Goal: Task Accomplishment & Management: Complete application form

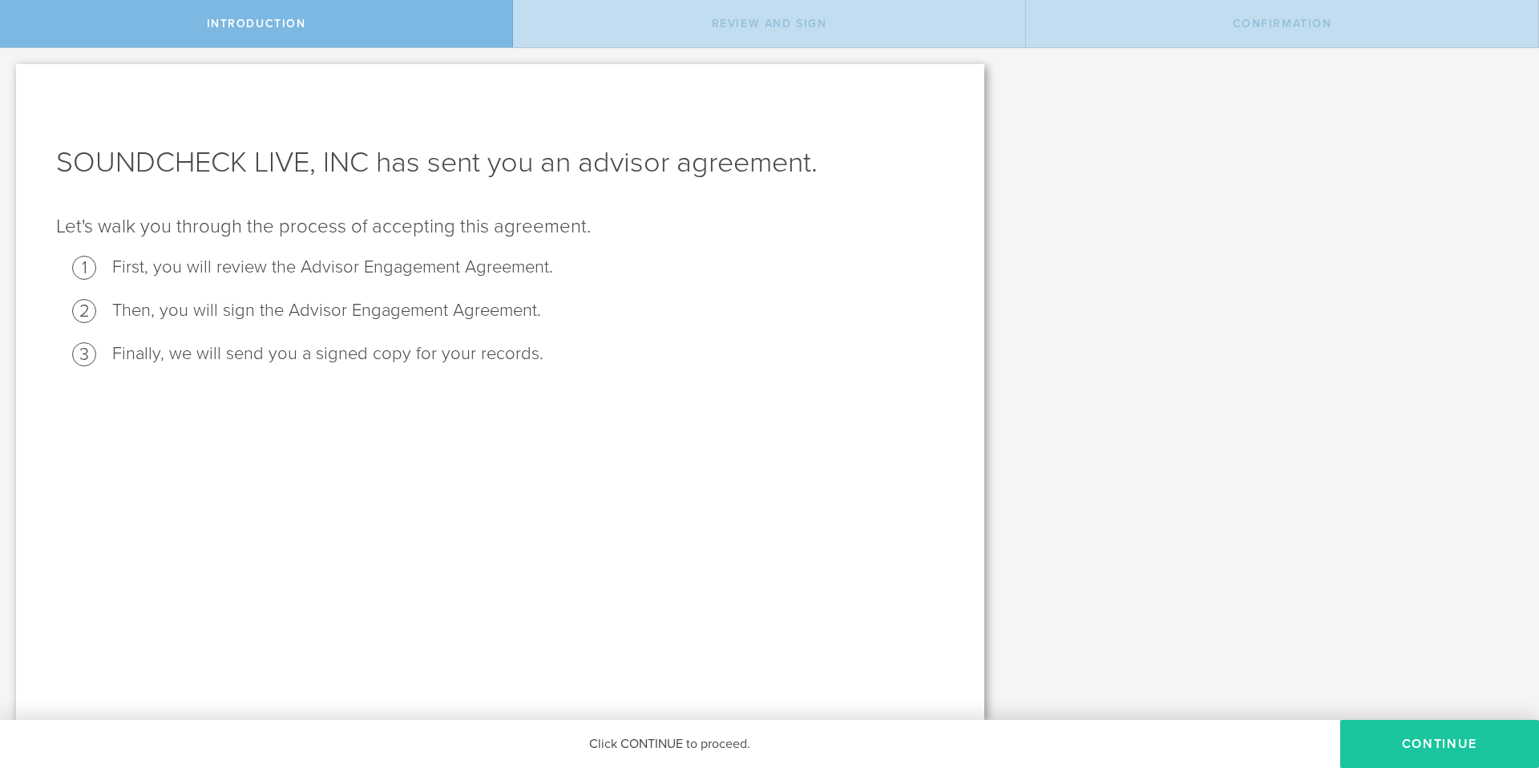
click at [1417, 725] on button "Continue" at bounding box center [1439, 744] width 199 height 48
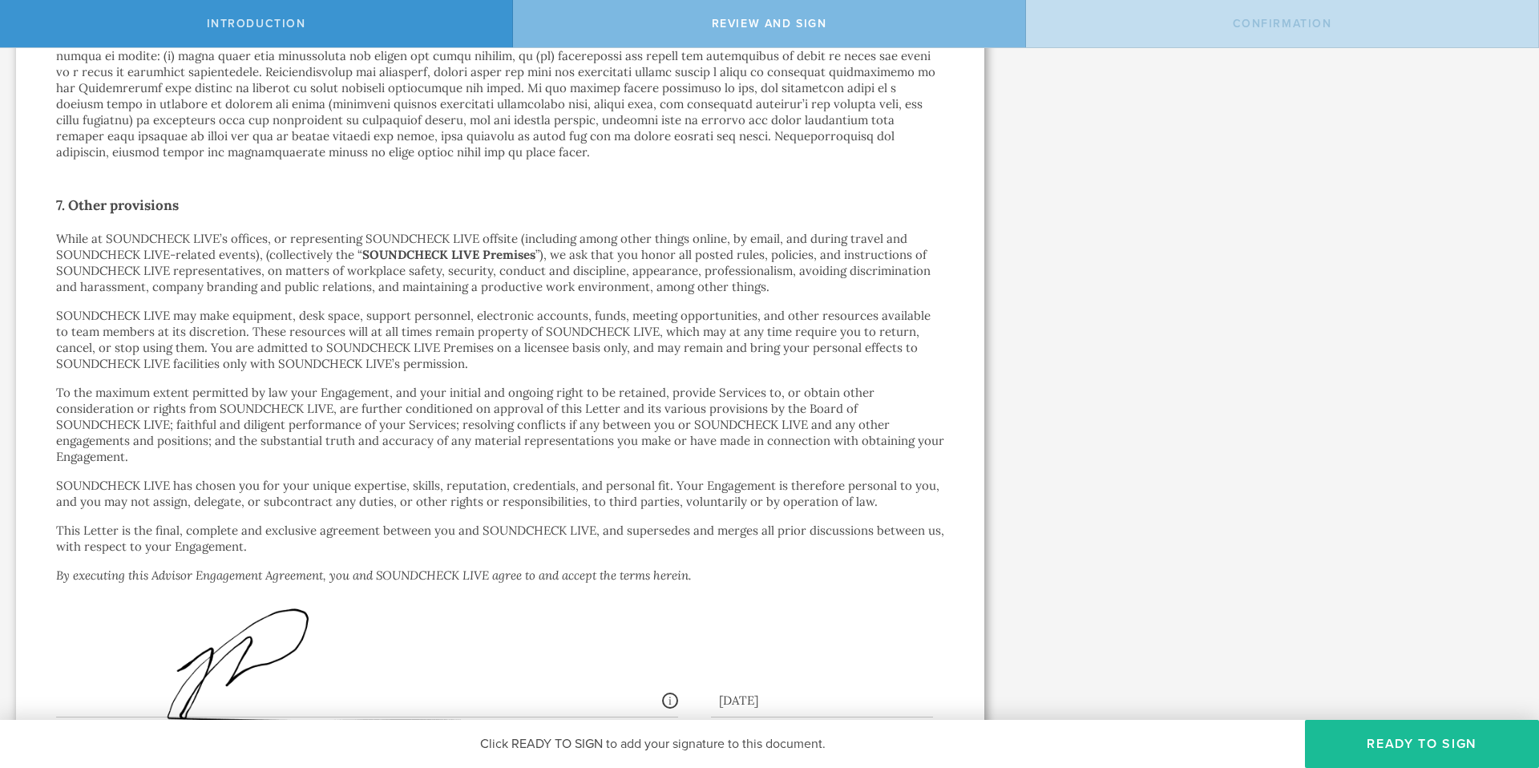
scroll to position [2128, 0]
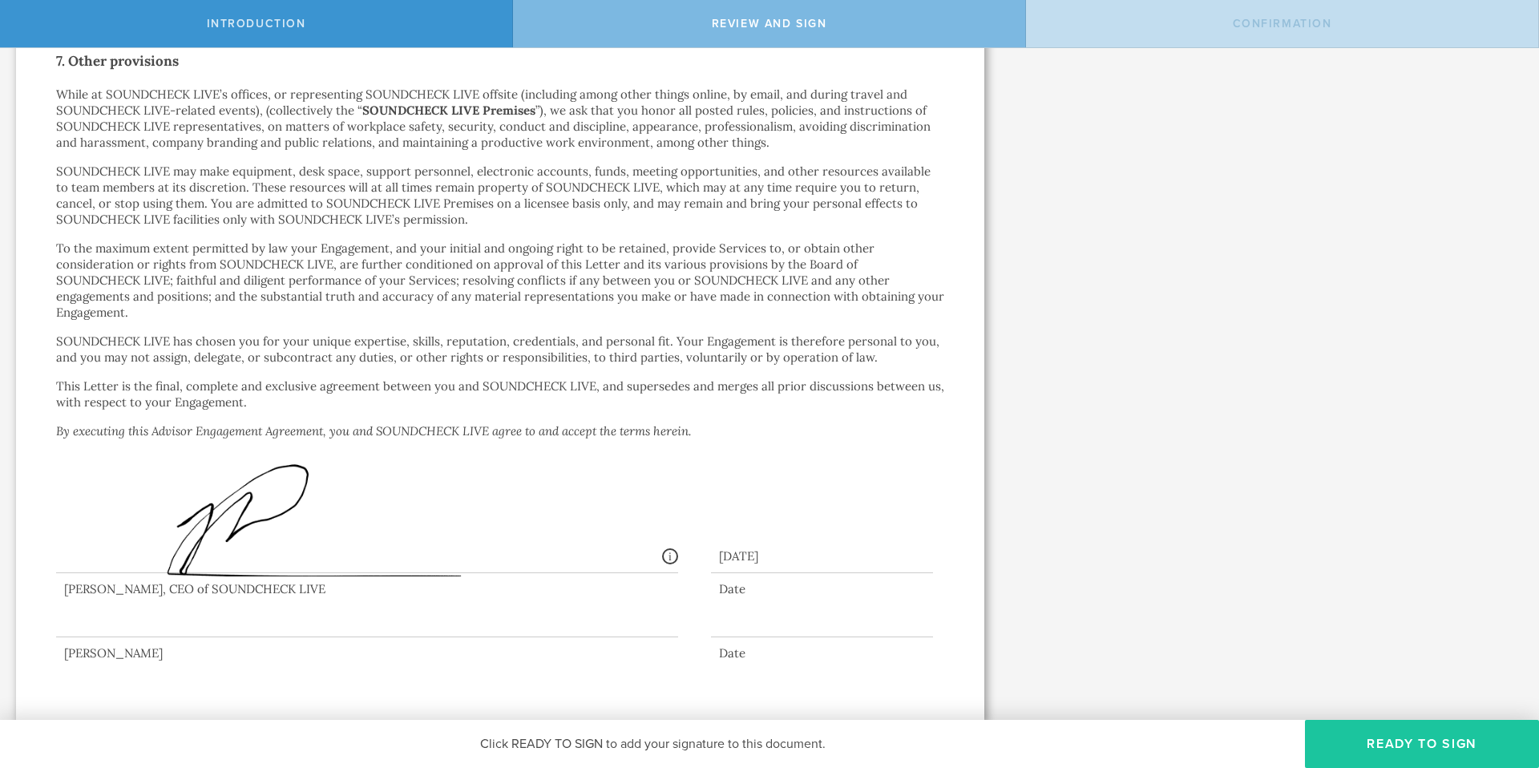
click at [1424, 744] on button "Ready to Sign" at bounding box center [1422, 744] width 234 height 48
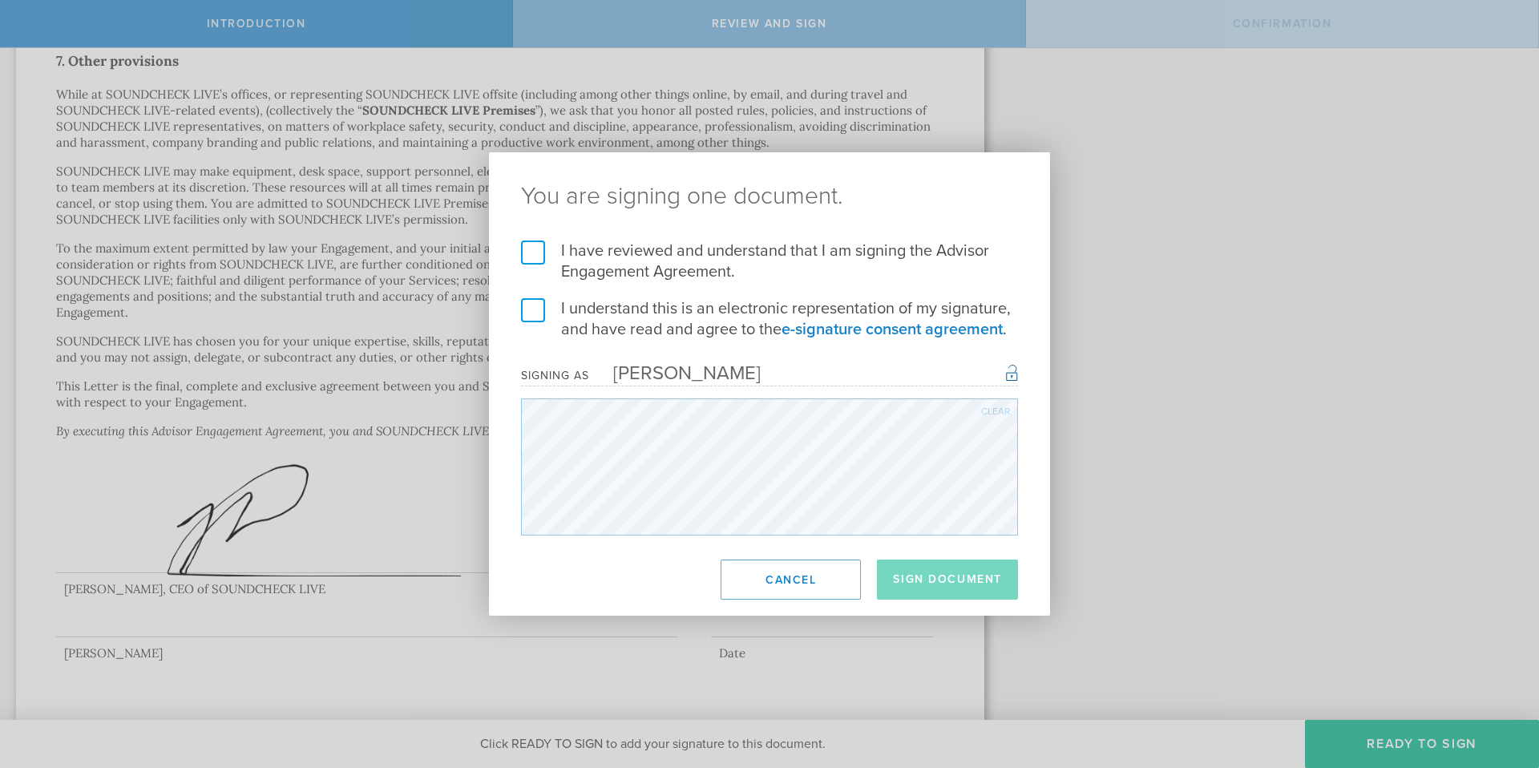
click at [519, 508] on div "I have reviewed and understand that I am signing the Advisor Engagement Agreeme…" at bounding box center [769, 387] width 561 height 295
click at [762, 538] on div "You are signing one document. I have reviewed and understand that I am signing …" at bounding box center [769, 383] width 561 height 463
click at [1198, 474] on div "You are signing one document. I have reviewed and understand that I am signing …" at bounding box center [769, 384] width 1539 height 768
click at [1166, 461] on div "You are signing one document. I have reviewed and understand that I am signing …" at bounding box center [769, 384] width 1539 height 768
click at [538, 251] on label "I have reviewed and understand that I am signing the Advisor Engagement Agreeme…" at bounding box center [769, 261] width 497 height 42
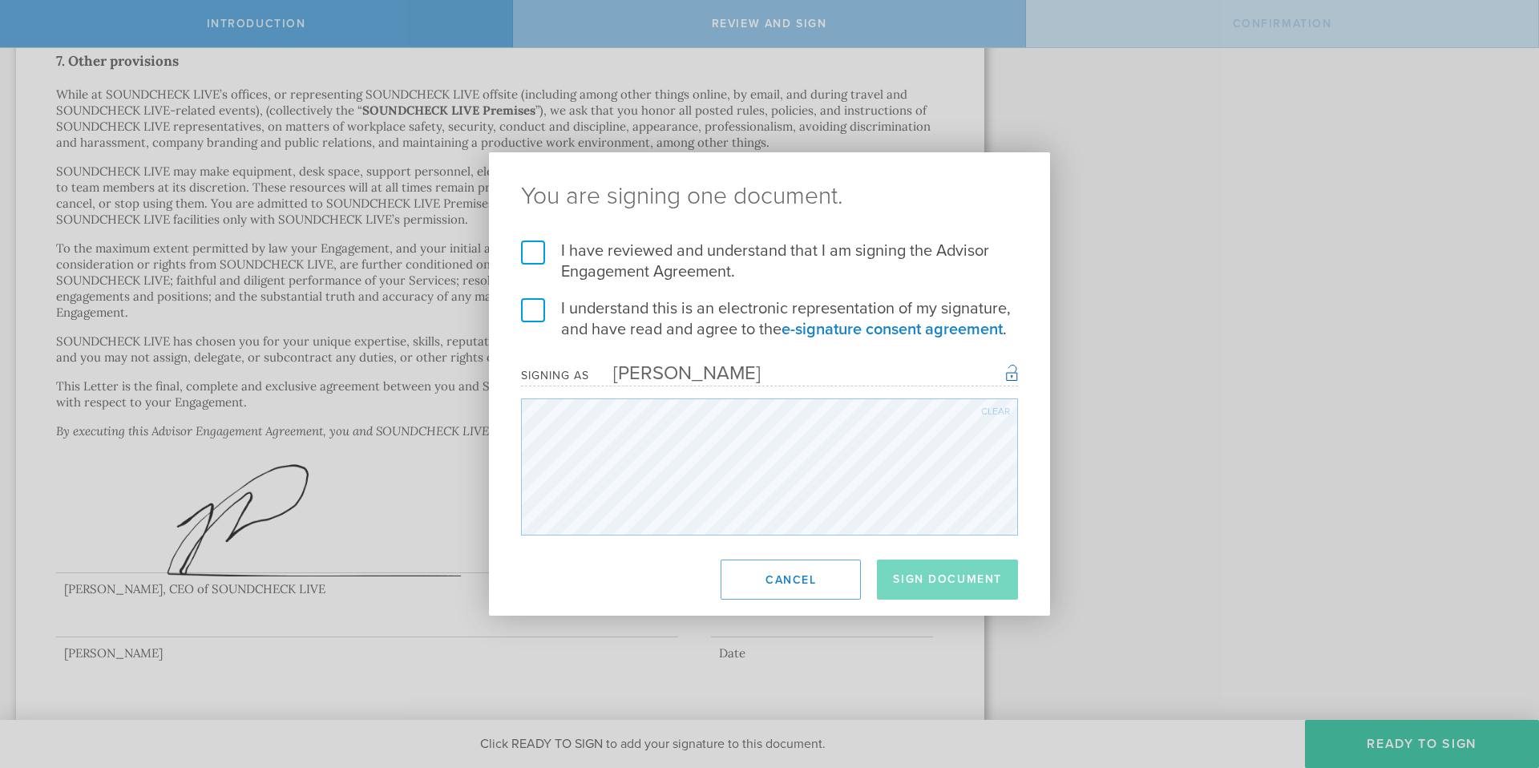
click at [0, 0] on input "I have reviewed and understand that I am signing the Advisor Engagement Agreeme…" at bounding box center [0, 0] width 0 height 0
click at [535, 301] on label "I understand this is an electronic representation of my signature, and have rea…" at bounding box center [769, 319] width 497 height 42
click at [0, 0] on input "I understand this is an electronic representation of my signature, and have rea…" at bounding box center [0, 0] width 0 height 0
click at [544, 321] on label "I understand this is an electronic representation of my signature, and have rea…" at bounding box center [769, 319] width 497 height 42
click at [0, 0] on input "I understand this is an electronic representation of my signature, and have rea…" at bounding box center [0, 0] width 0 height 0
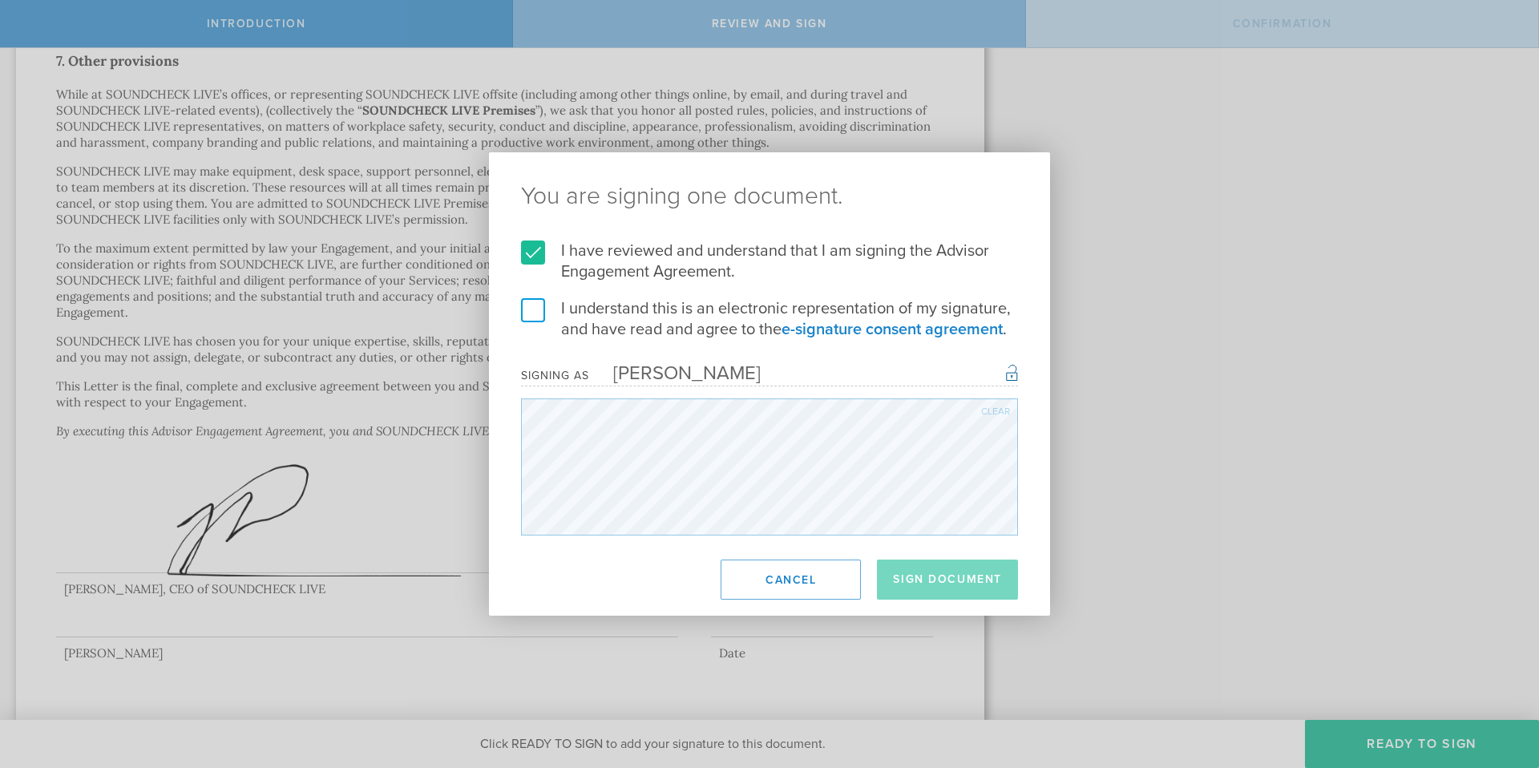
drag, startPoint x: 547, startPoint y: 319, endPoint x: 538, endPoint y: 319, distance: 9.6
click at [547, 319] on label "I understand this is an electronic representation of my signature, and have rea…" at bounding box center [769, 319] width 497 height 42
click at [0, 0] on input "I understand this is an electronic representation of my signature, and have rea…" at bounding box center [0, 0] width 0 height 0
drag, startPoint x: 969, startPoint y: 589, endPoint x: 973, endPoint y: 596, distance: 8.3
click at [972, 595] on button "Sign Document" at bounding box center [947, 579] width 141 height 40
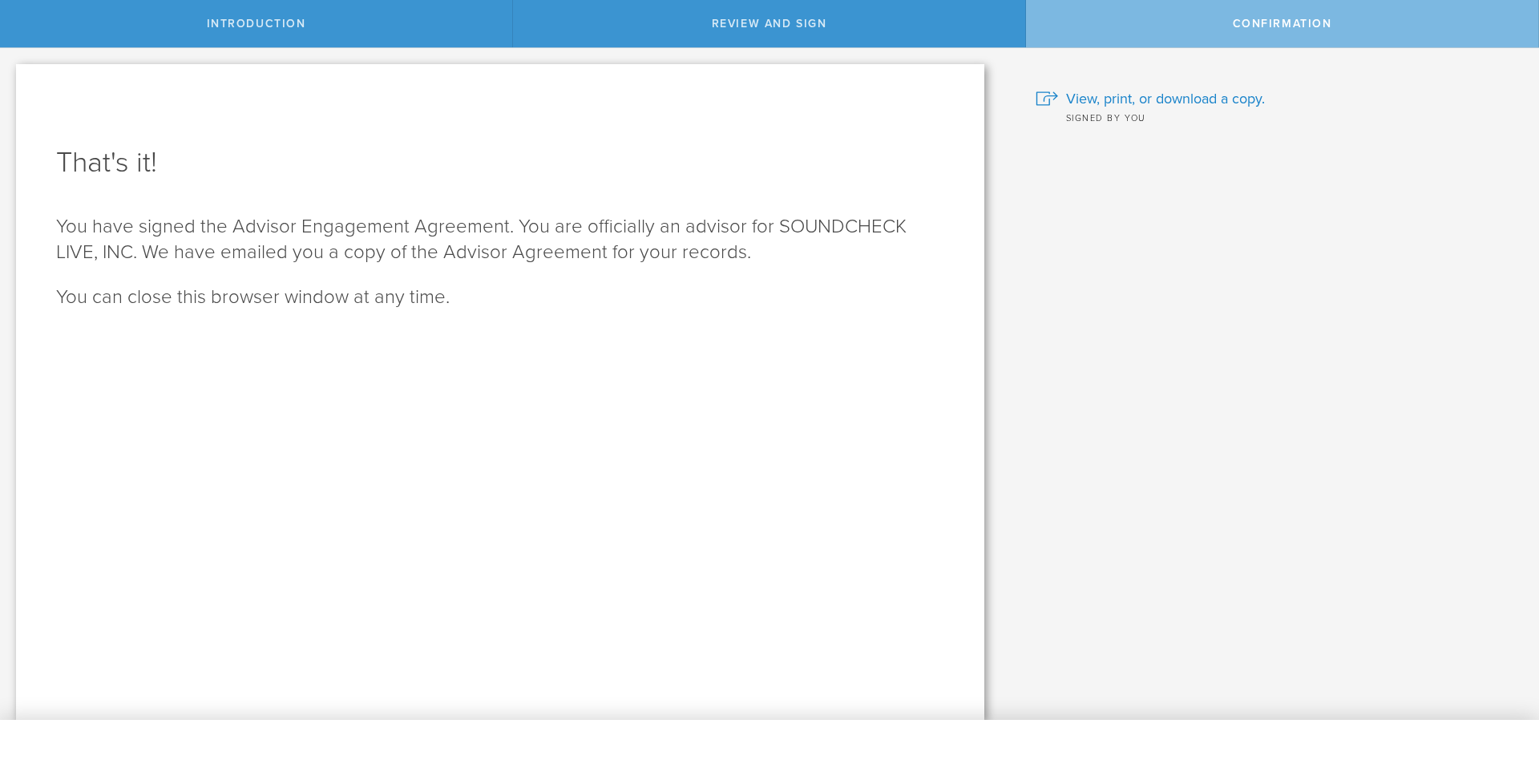
scroll to position [0, 0]
click at [757, 31] on div "Review and Sign" at bounding box center [769, 23] width 513 height 47
click at [284, 19] on span "Introduction" at bounding box center [256, 24] width 99 height 14
click at [1142, 103] on span "View, print, or download a copy." at bounding box center [1165, 98] width 199 height 21
